Goal: Information Seeking & Learning: Learn about a topic

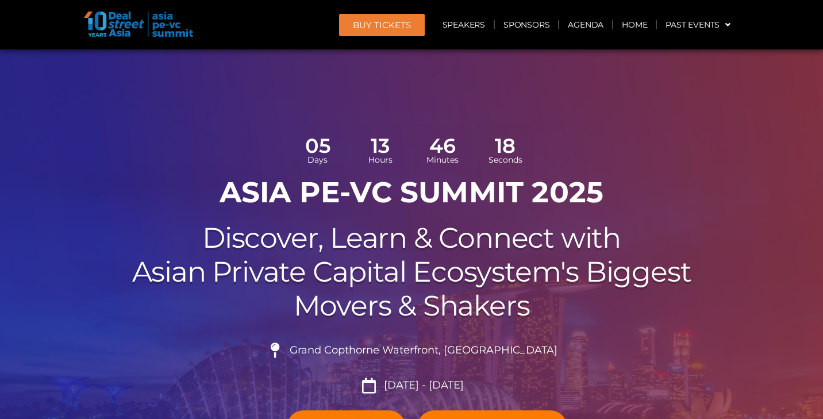
click at [594, 22] on link "Agenda" at bounding box center [585, 24] width 53 height 26
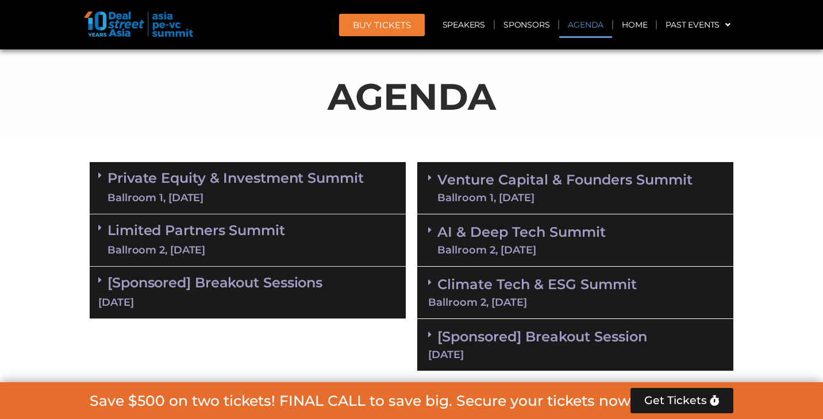
scroll to position [661, 0]
click at [569, 178] on link "Venture Capital & Founders​ Summit Ballroom 1, [DATE]" at bounding box center [564, 188] width 255 height 30
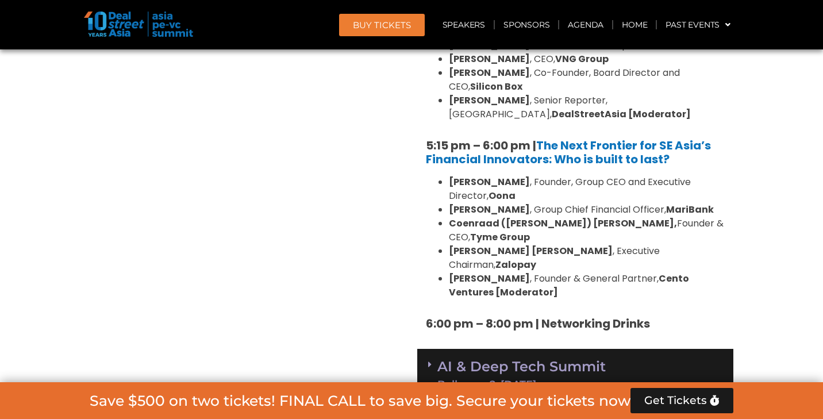
scroll to position [2120, 0]
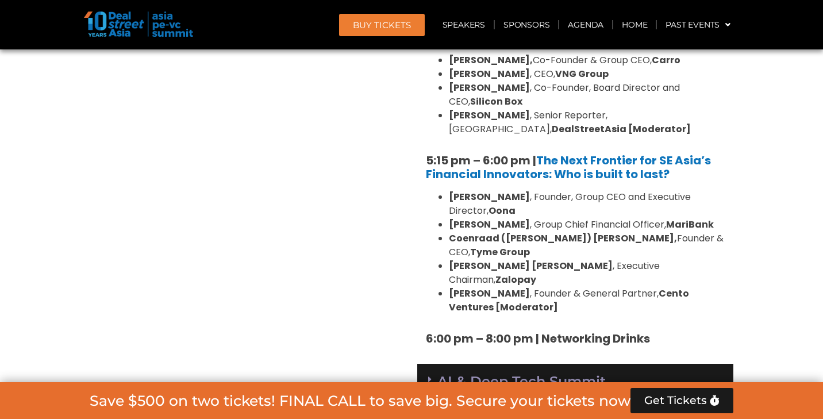
drag, startPoint x: 411, startPoint y: 92, endPoint x: 524, endPoint y: 228, distance: 177.1
click at [524, 287] on li "Dmitry Levit , Founder & General Partner, Cento Ventures [Moderator]" at bounding box center [587, 301] width 276 height 28
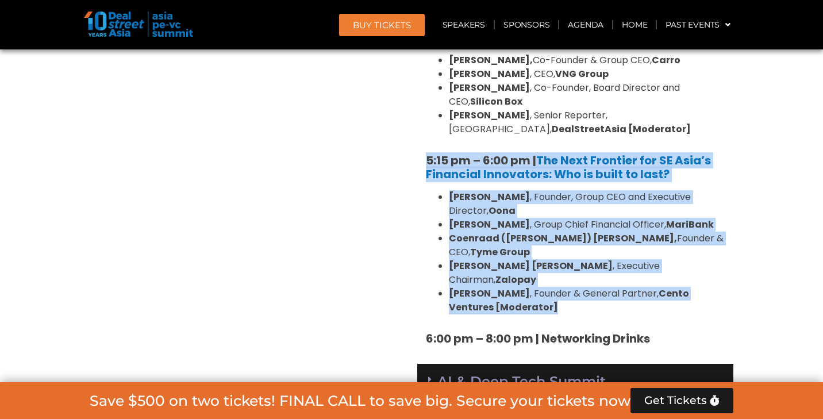
drag, startPoint x: 524, startPoint y: 228, endPoint x: 419, endPoint y: 100, distance: 165.8
copy div "5:15 pm – 6:00 pm | The Next Frontier for SE Asia’s Financial Innovators: Who i…"
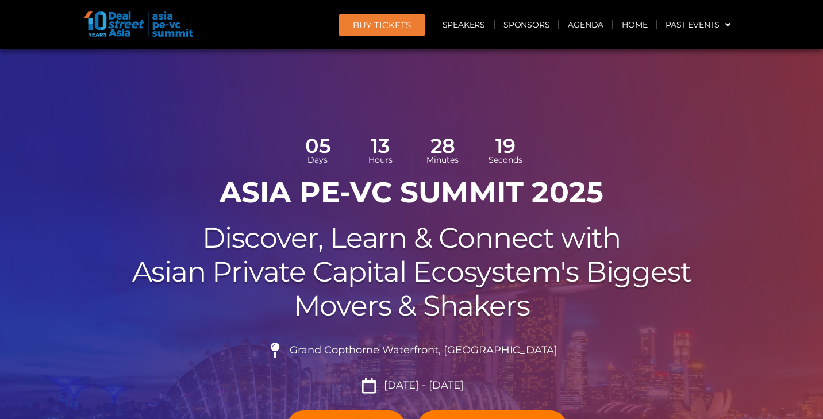
click at [581, 25] on link "Agenda" at bounding box center [585, 24] width 53 height 26
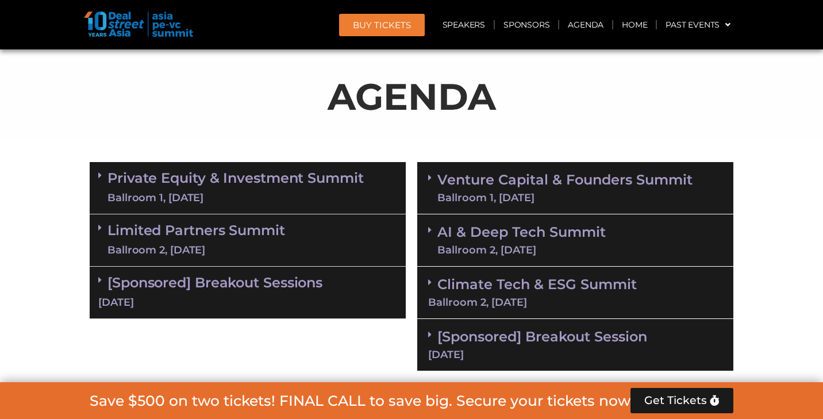
scroll to position [661, 0]
click at [557, 238] on link "AI & Deep Tech Summit Ballroom 2, [DATE]" at bounding box center [521, 240] width 168 height 30
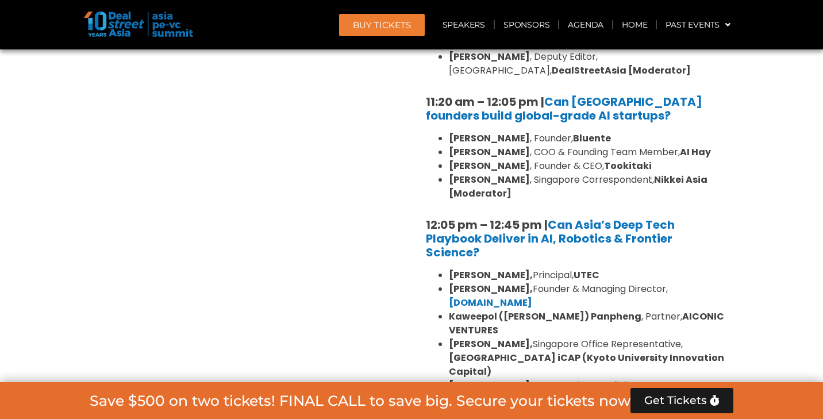
scroll to position [1023, 0]
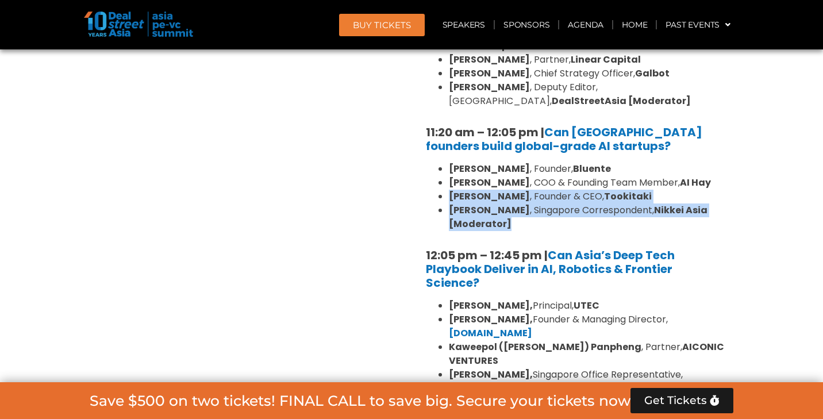
drag, startPoint x: 450, startPoint y: 194, endPoint x: 526, endPoint y: 218, distance: 79.0
click at [526, 218] on ul "[PERSON_NAME] , Founder, [PERSON_NAME] , COO & Founding Team Member, [PERSON_NA…" at bounding box center [575, 196] width 299 height 69
copy ul "[PERSON_NAME] , Founder & CEO, Tookitaki [PERSON_NAME] , Singapore Corresponden…"
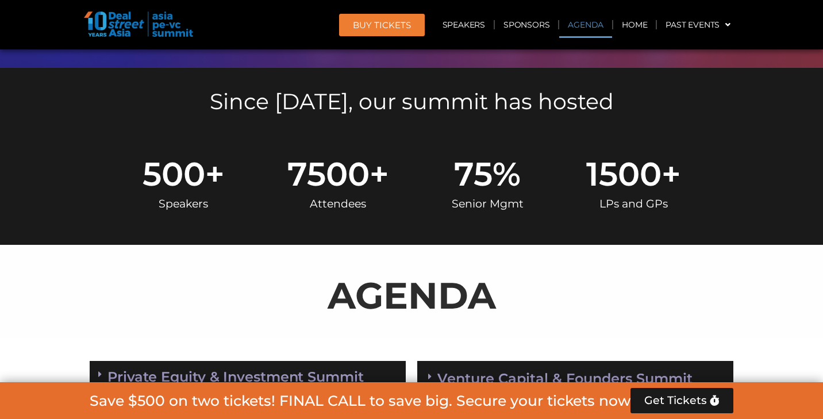
scroll to position [216, 0]
